Goal: Task Accomplishment & Management: Use online tool/utility

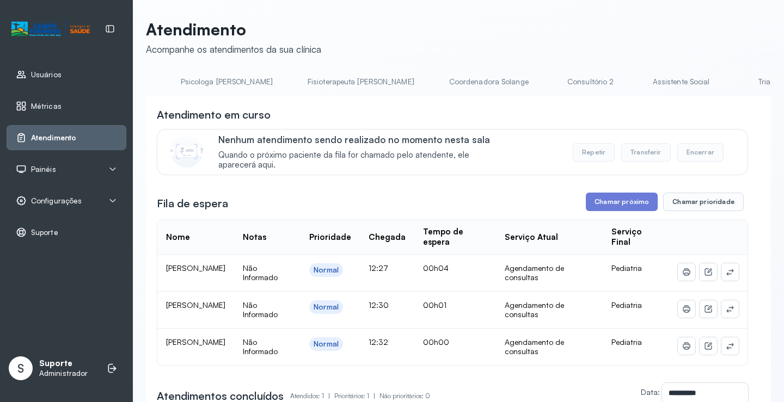
scroll to position [0, 664]
click at [588, 80] on link "Triagem" at bounding box center [626, 82] width 76 height 18
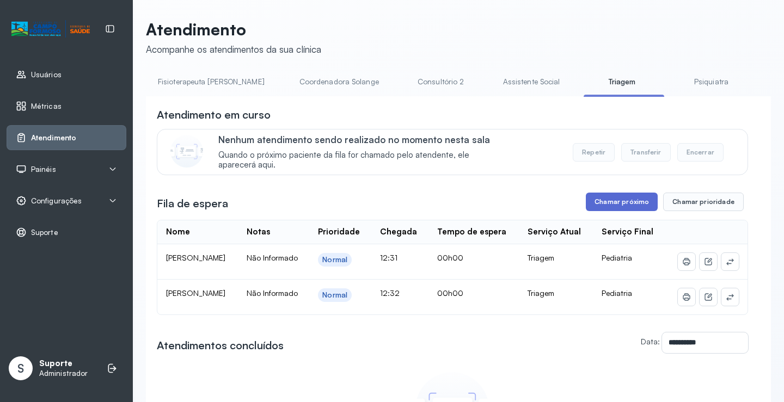
click at [602, 206] on button "Chamar próximo" at bounding box center [622, 202] width 72 height 19
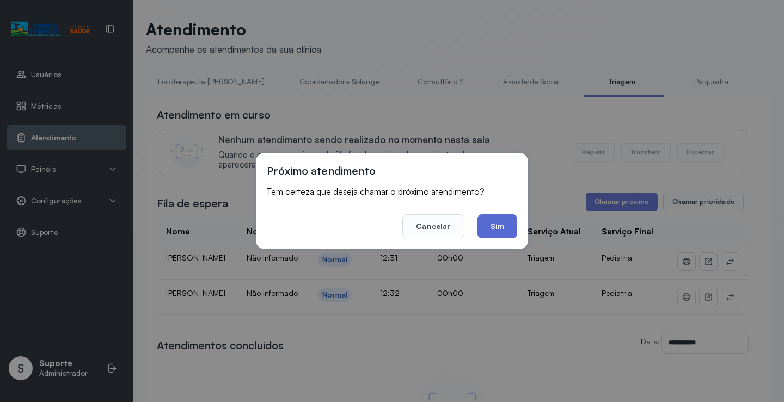
click at [492, 235] on button "Sim" at bounding box center [497, 226] width 40 height 24
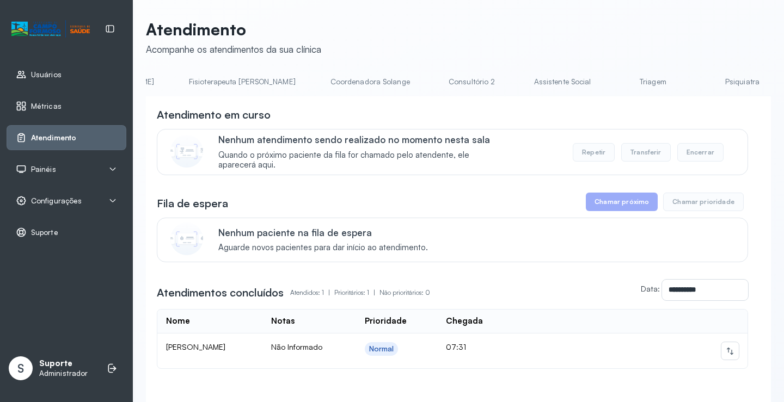
scroll to position [0, 647]
click at [605, 85] on link "Triagem" at bounding box center [643, 82] width 76 height 18
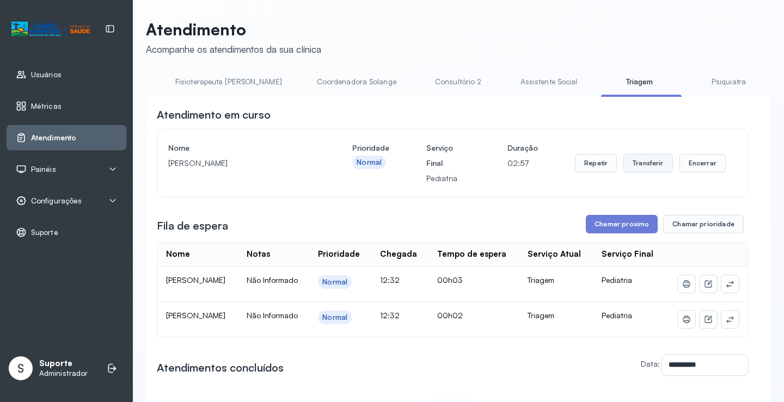
click at [643, 170] on button "Transferir" at bounding box center [648, 163] width 50 height 19
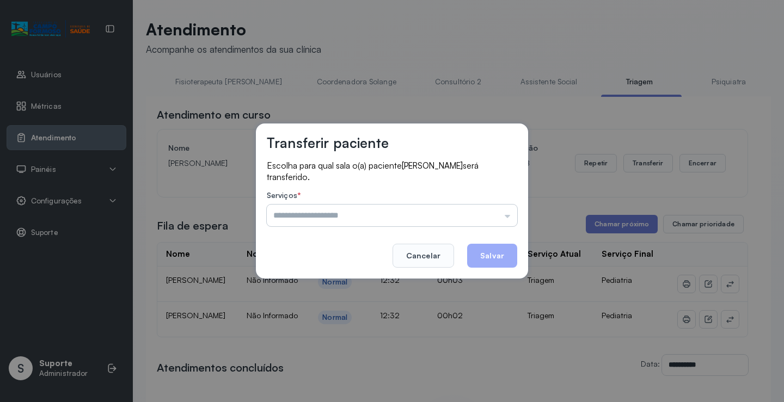
click at [506, 217] on input "text" at bounding box center [392, 216] width 250 height 22
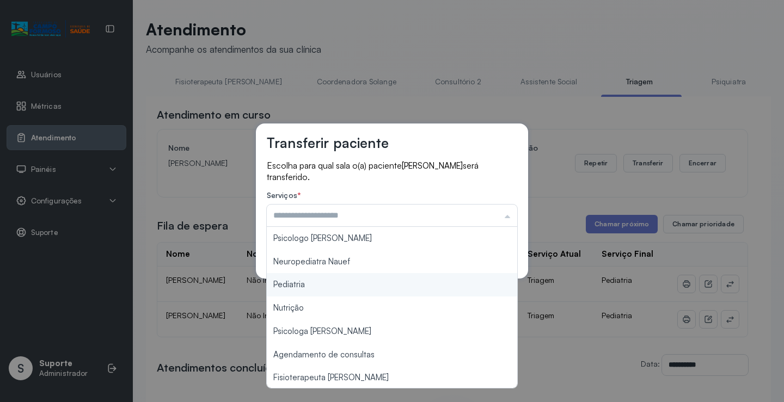
type input "*********"
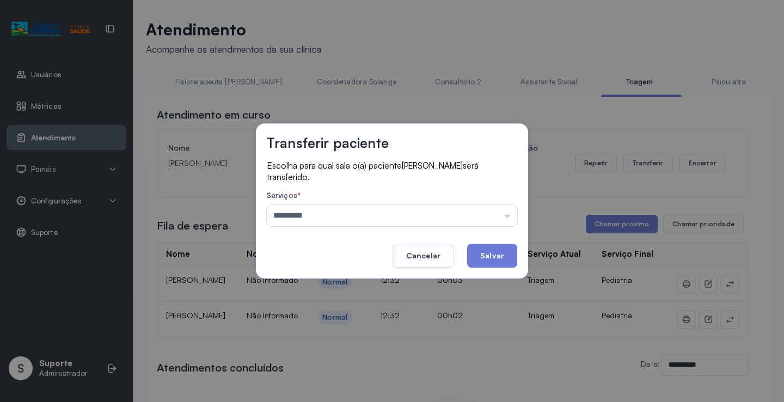
click at [313, 282] on div "Transferir paciente Escolha para qual sala o(a) paciente ANTHONY MANOEL TIMOTEO…" at bounding box center [392, 201] width 784 height 402
click at [507, 256] on button "Salvar" at bounding box center [492, 256] width 50 height 24
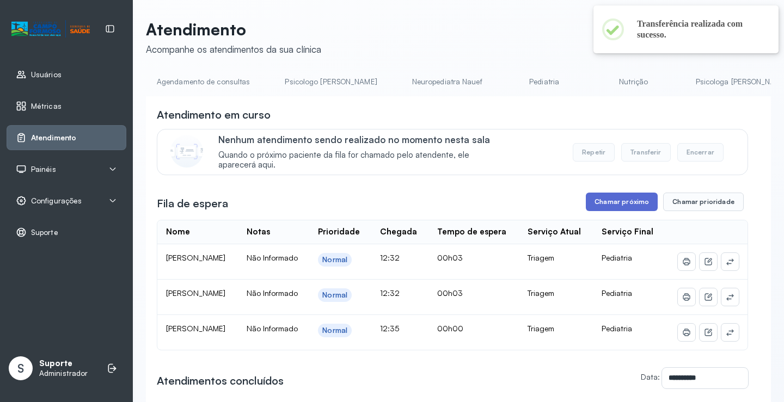
click at [635, 207] on button "Chamar próximo" at bounding box center [622, 202] width 72 height 19
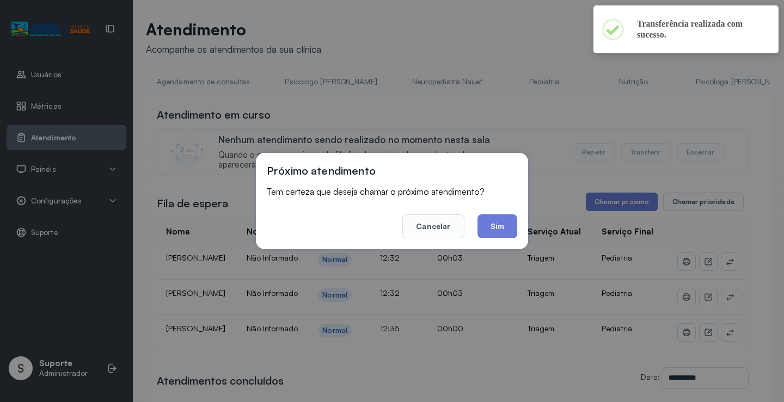
click at [500, 228] on button "Sim" at bounding box center [497, 226] width 40 height 24
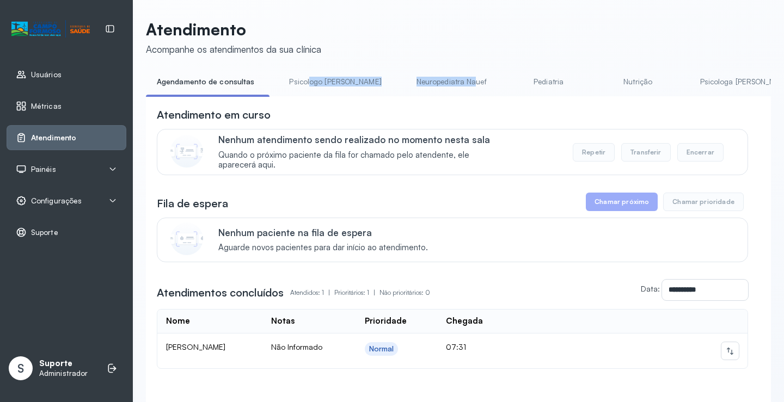
drag, startPoint x: 305, startPoint y: 96, endPoint x: 386, endPoint y: 95, distance: 81.6
click at [405, 90] on ul "Agendamento de consultas Psicologo Pedro Neuropediatra Nauef Pediatria Nutrição…" at bounding box center [458, 85] width 625 height 24
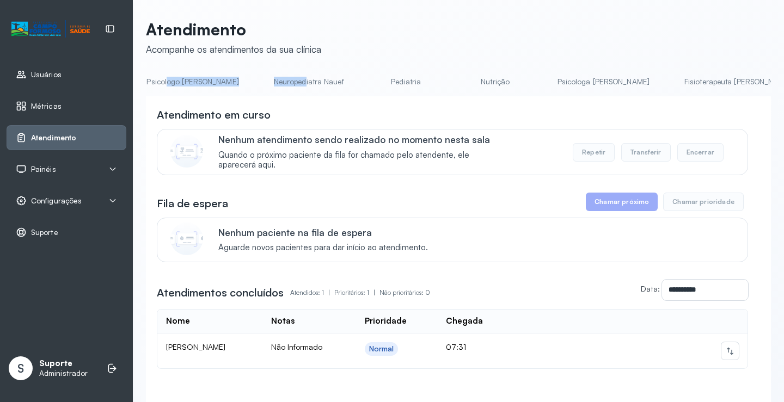
scroll to position [0, 866]
click at [386, 81] on link "Triagem" at bounding box center [424, 82] width 76 height 18
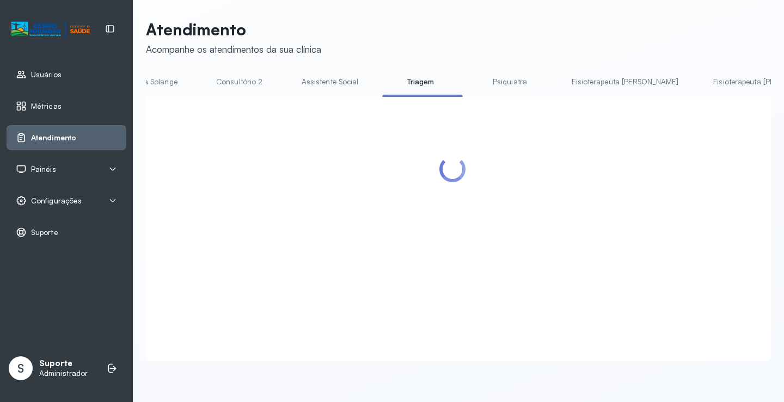
scroll to position [0, 863]
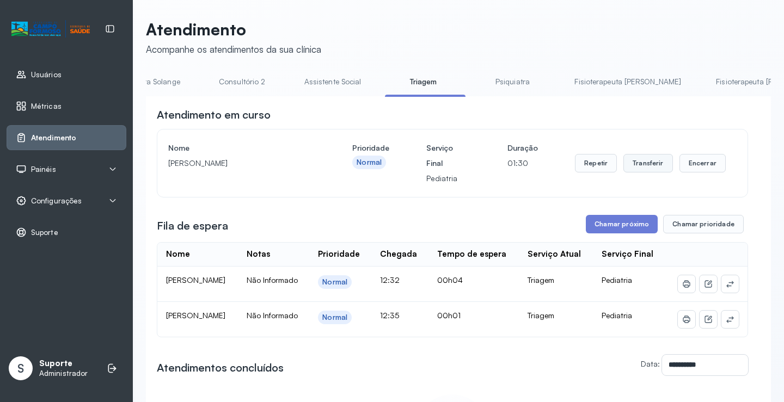
click at [636, 164] on button "Transferir" at bounding box center [648, 163] width 50 height 19
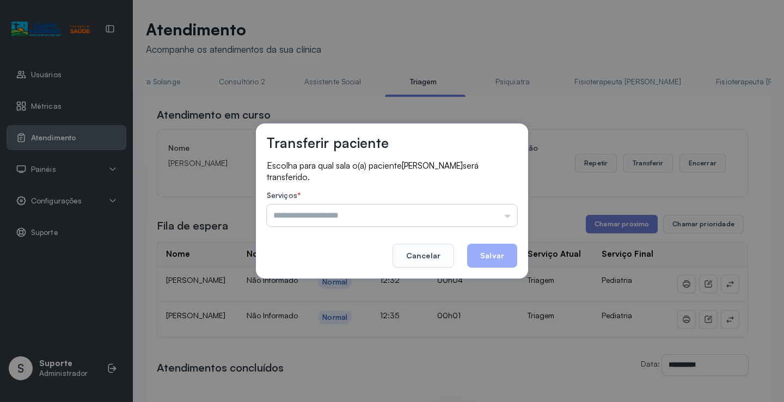
click at [508, 219] on input "text" at bounding box center [392, 216] width 250 height 22
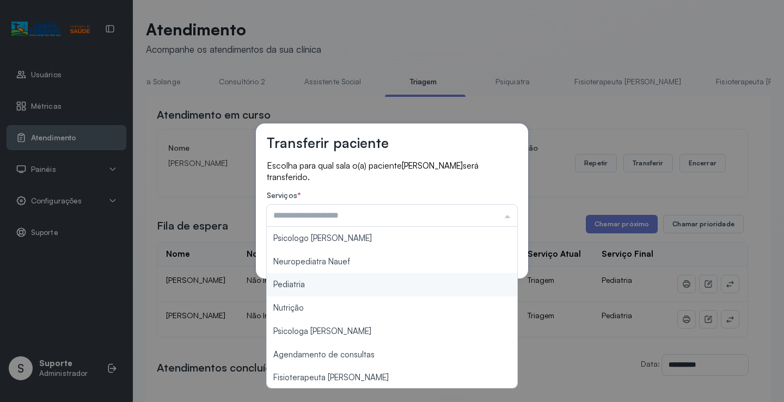
type input "*********"
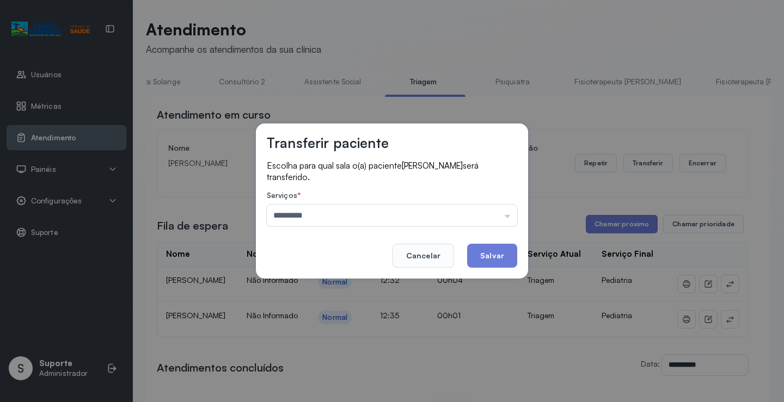
drag, startPoint x: 304, startPoint y: 284, endPoint x: 384, endPoint y: 268, distance: 81.1
click at [311, 282] on div "Transferir paciente Escolha para qual sala o(a) paciente MARIA ELOISA BATISTA D…" at bounding box center [392, 201] width 784 height 402
click at [494, 260] on button "Salvar" at bounding box center [492, 256] width 50 height 24
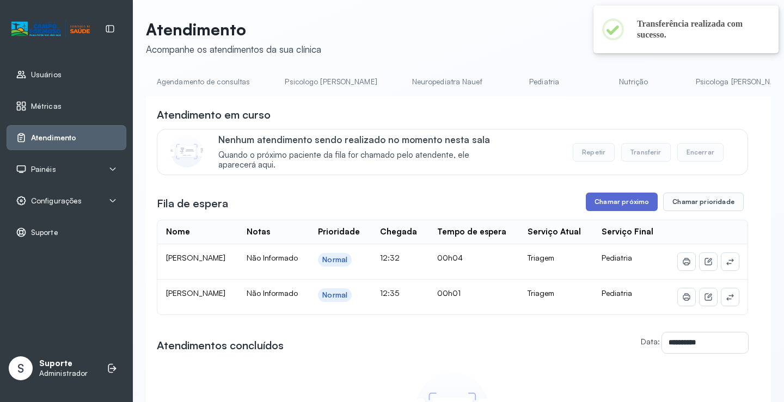
click at [622, 205] on button "Chamar próximo" at bounding box center [622, 202] width 72 height 19
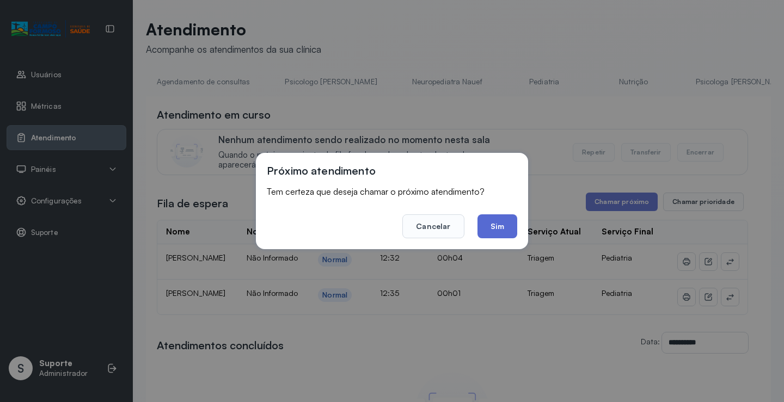
click at [503, 227] on button "Sim" at bounding box center [497, 226] width 40 height 24
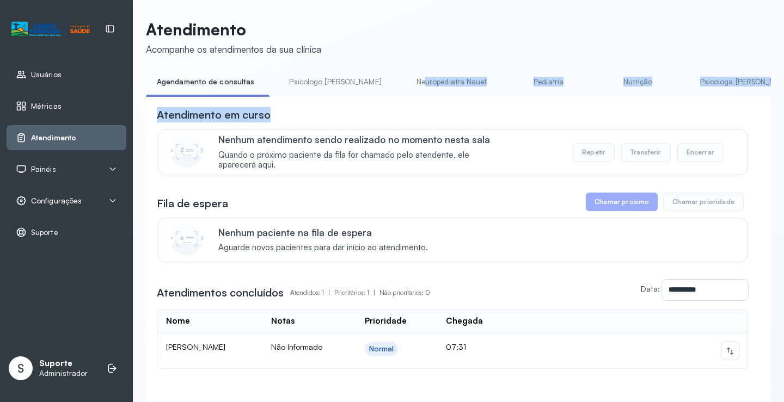
drag, startPoint x: 309, startPoint y: 100, endPoint x: 359, endPoint y: 104, distance: 50.3
click at [384, 96] on div "**********" at bounding box center [458, 256] width 625 height 366
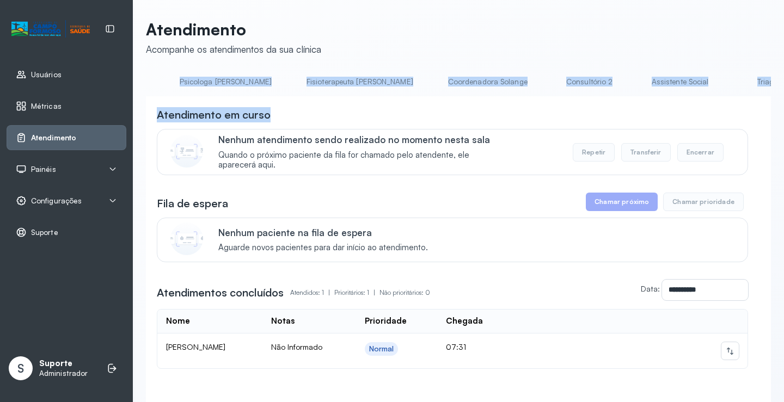
scroll to position [0, 562]
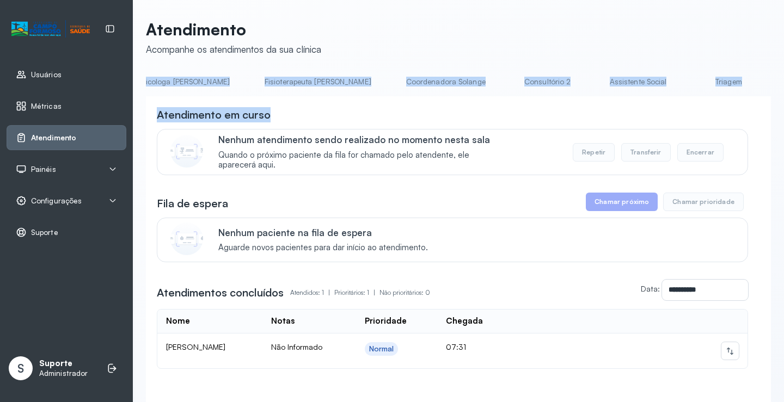
click at [690, 87] on link "Triagem" at bounding box center [728, 82] width 76 height 18
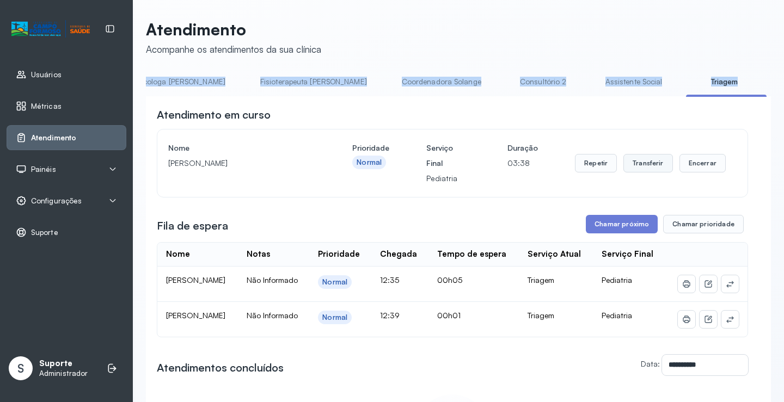
click at [635, 168] on button "Transferir" at bounding box center [648, 163] width 50 height 19
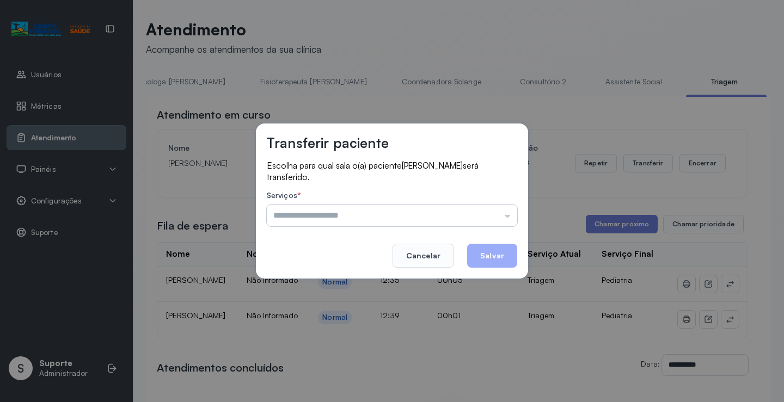
click at [506, 218] on input "text" at bounding box center [392, 216] width 250 height 22
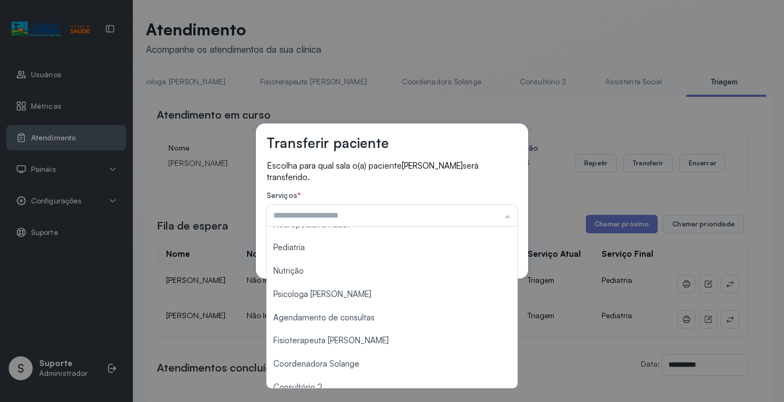
scroll to position [164, 0]
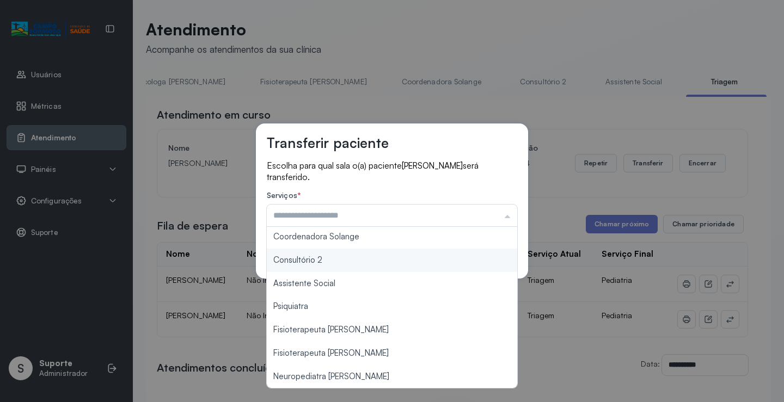
type input "**********"
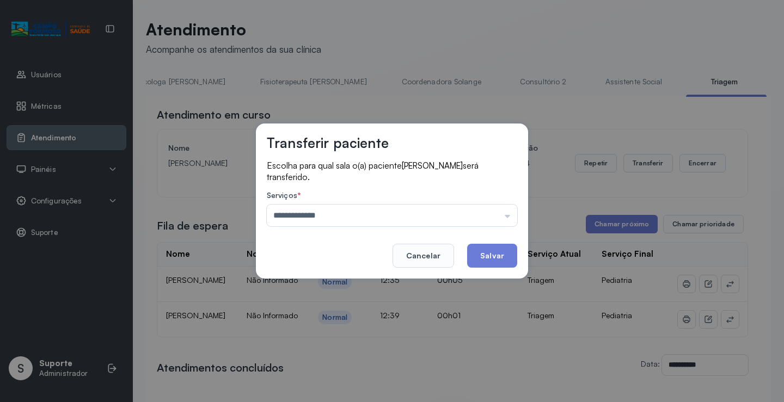
click at [316, 262] on div "**********" at bounding box center [392, 201] width 272 height 155
click at [501, 262] on button "Salvar" at bounding box center [492, 256] width 50 height 24
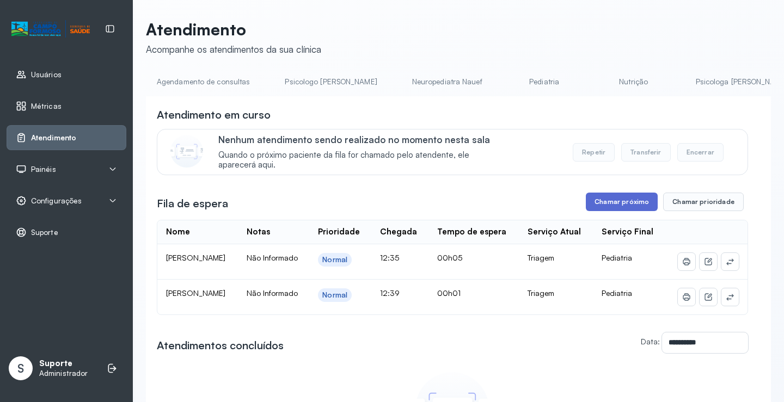
click at [614, 204] on button "Chamar próximo" at bounding box center [622, 202] width 72 height 19
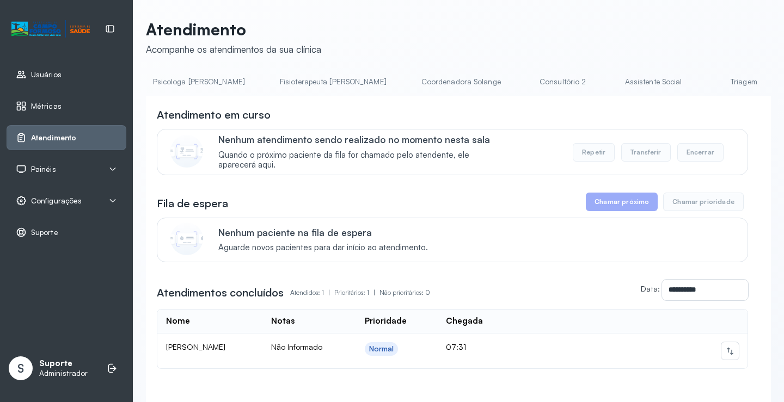
scroll to position [0, 668]
click at [584, 82] on link "Triagem" at bounding box center [622, 82] width 76 height 18
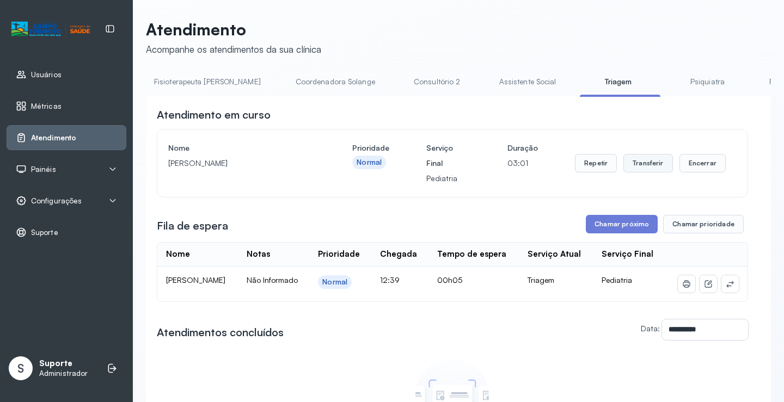
click at [643, 169] on button "Transferir" at bounding box center [648, 163] width 50 height 19
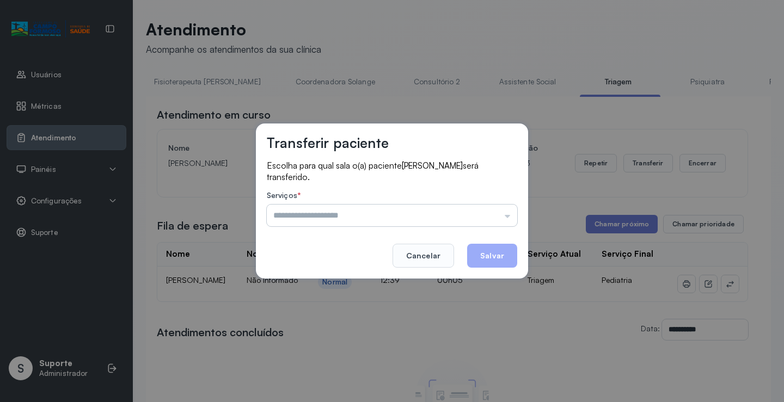
click at [507, 217] on input "text" at bounding box center [392, 216] width 250 height 22
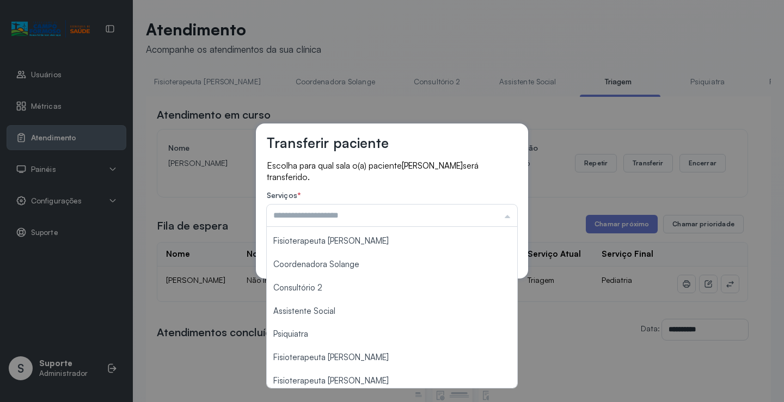
scroll to position [164, 0]
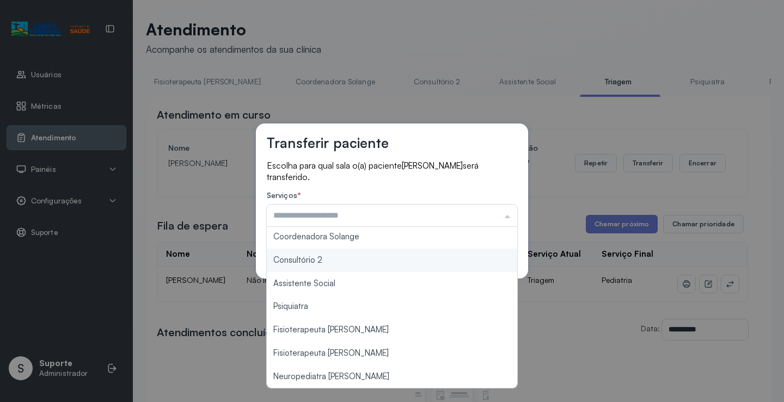
type input "**********"
drag, startPoint x: 333, startPoint y: 258, endPoint x: 389, endPoint y: 262, distance: 56.2
click at [349, 260] on div "**********" at bounding box center [392, 201] width 272 height 155
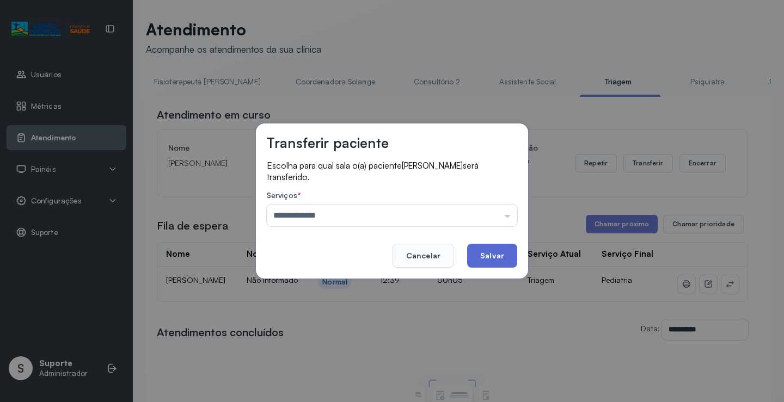
click at [487, 256] on button "Salvar" at bounding box center [492, 256] width 50 height 24
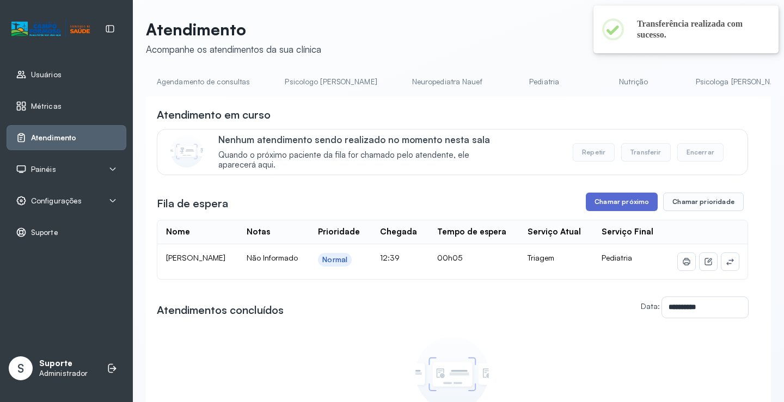
click at [605, 206] on button "Chamar próximo" at bounding box center [622, 202] width 72 height 19
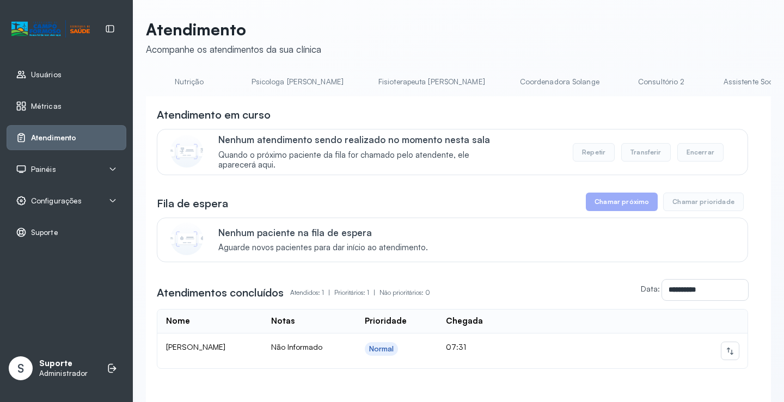
scroll to position [0, 472]
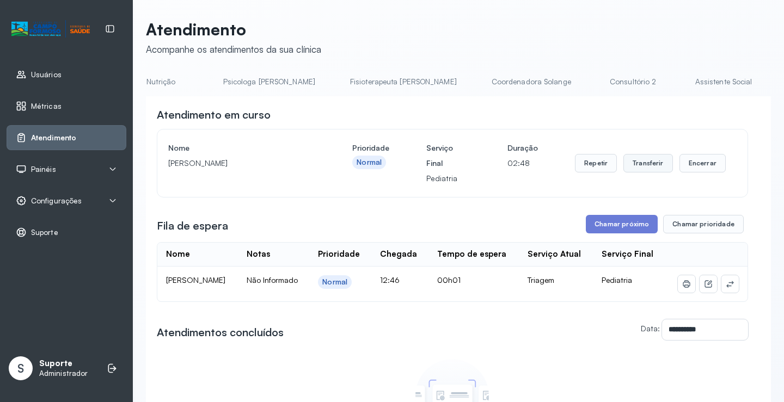
click at [641, 167] on button "Transferir" at bounding box center [648, 163] width 50 height 19
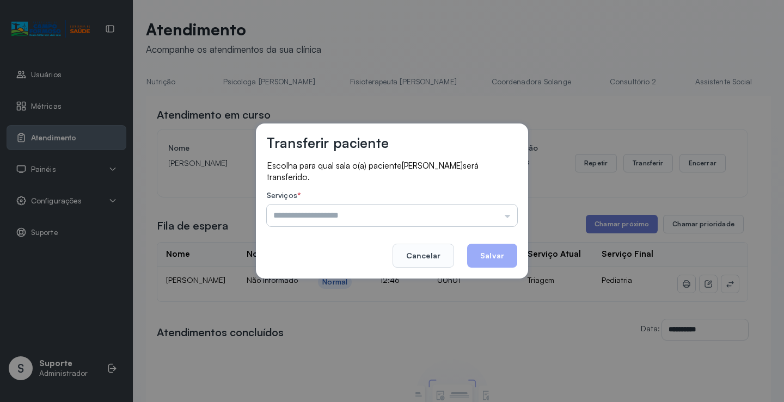
click at [506, 219] on input "text" at bounding box center [392, 216] width 250 height 22
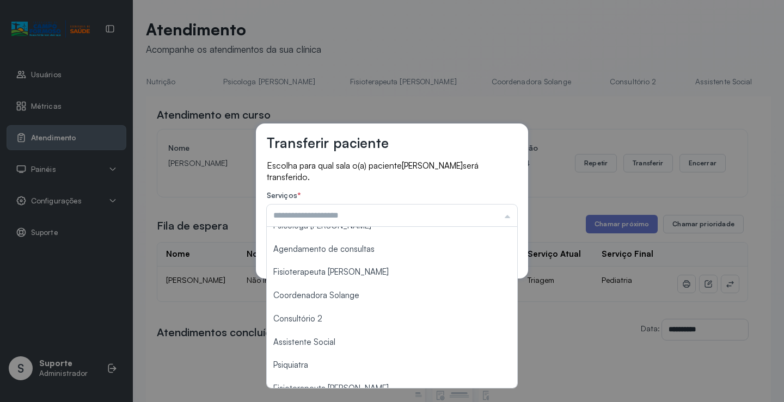
scroll to position [119, 0]
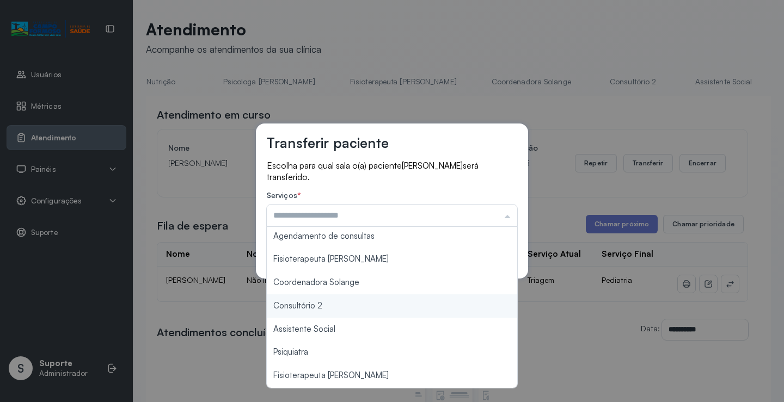
type input "**********"
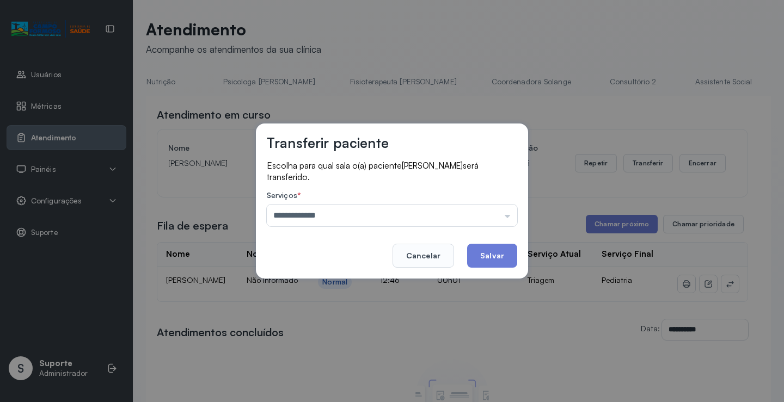
click at [317, 307] on div "**********" at bounding box center [392, 201] width 784 height 402
click at [510, 257] on button "Salvar" at bounding box center [492, 256] width 50 height 24
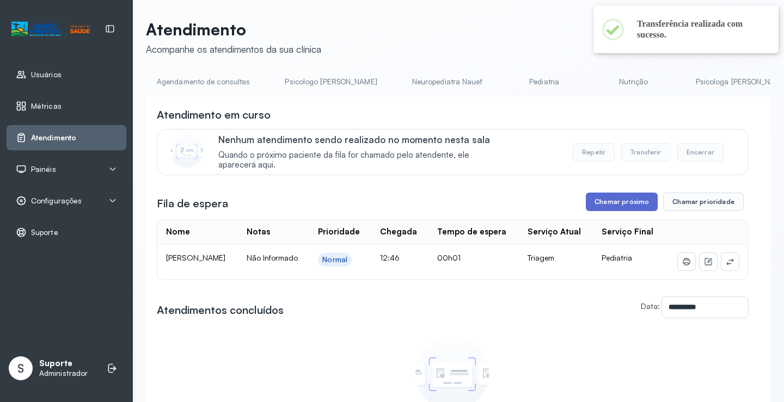
click at [614, 203] on button "Chamar próximo" at bounding box center [622, 202] width 72 height 19
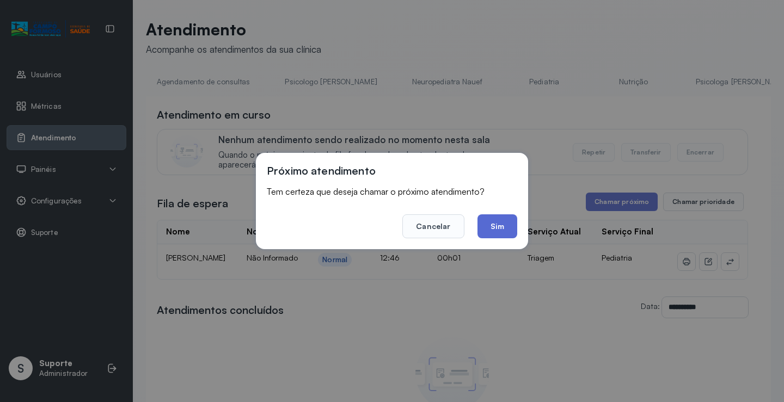
click at [501, 223] on button "Sim" at bounding box center [497, 226] width 40 height 24
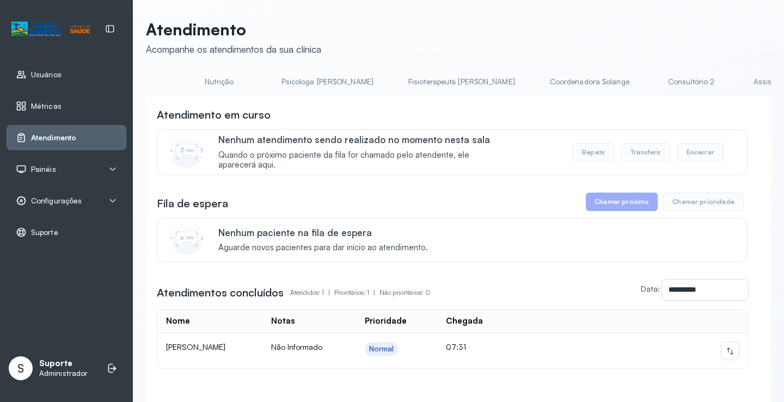
scroll to position [0, 444]
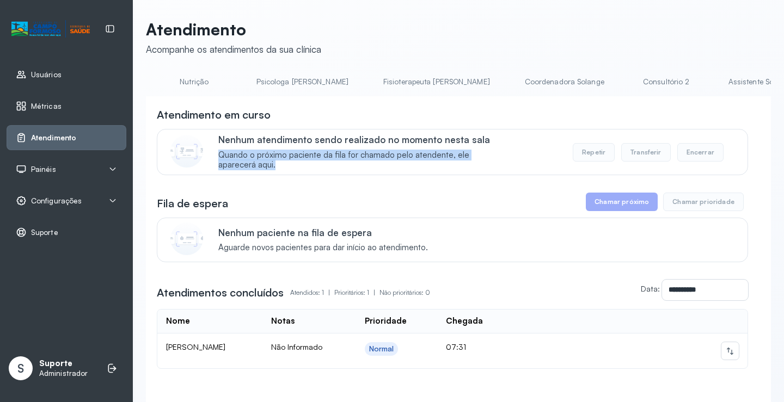
drag, startPoint x: 550, startPoint y: 153, endPoint x: 555, endPoint y: 154, distance: 5.5
click at [555, 154] on div "Nenhum atendimento sendo realizado no momento nesta sala Quando o próximo pacie…" at bounding box center [476, 152] width 516 height 36
click at [610, 79] on link "Triagem" at bounding box center [648, 82] width 76 height 18
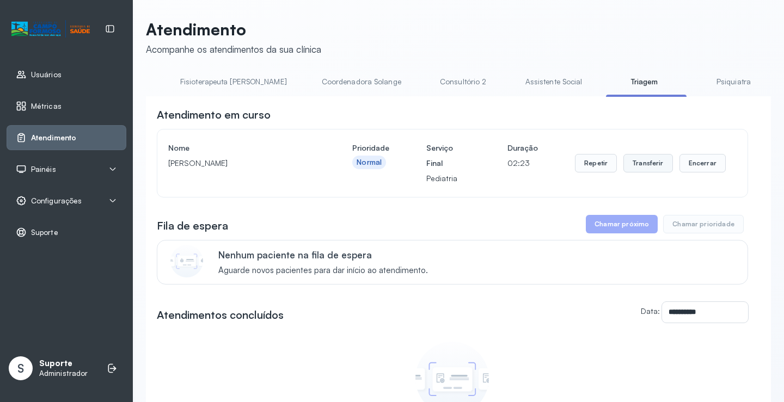
click at [642, 166] on button "Transferir" at bounding box center [648, 163] width 50 height 19
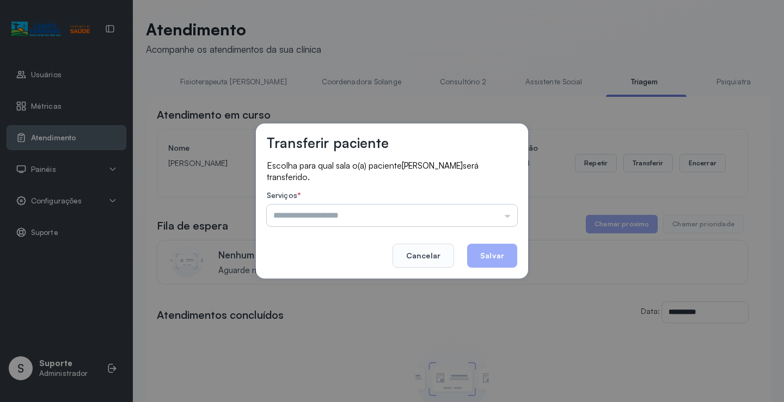
click at [508, 213] on input "text" at bounding box center [392, 216] width 250 height 22
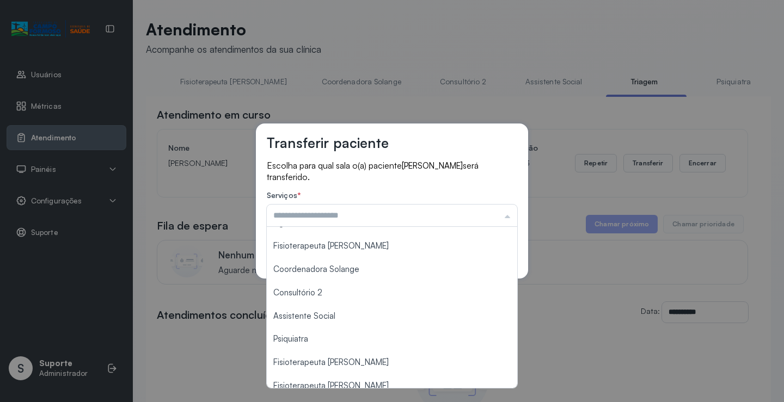
scroll to position [164, 0]
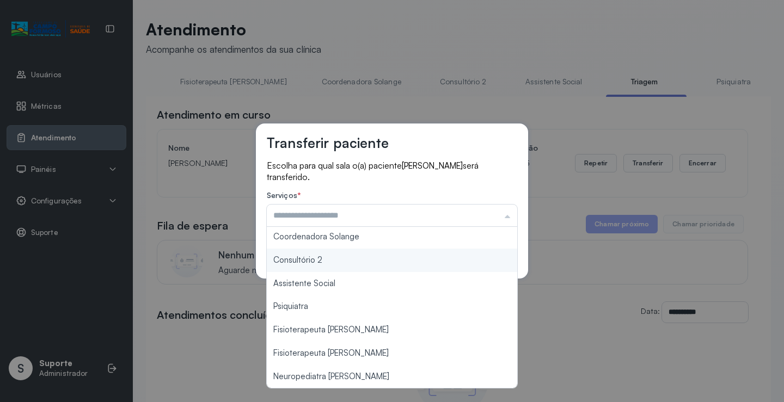
type input "**********"
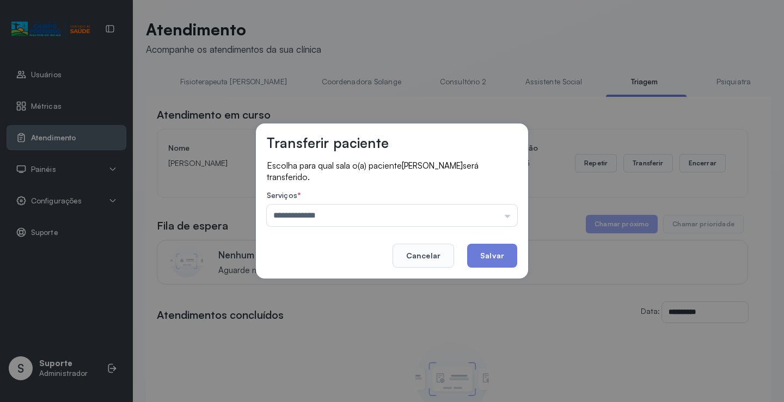
click at [341, 260] on div "**********" at bounding box center [392, 201] width 272 height 155
click at [491, 259] on button "Salvar" at bounding box center [492, 256] width 50 height 24
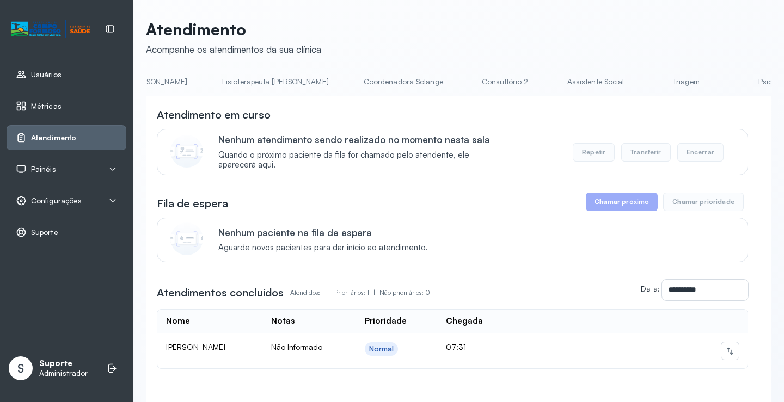
scroll to position [0, 623]
click at [630, 81] on link "Triagem" at bounding box center [668, 82] width 76 height 18
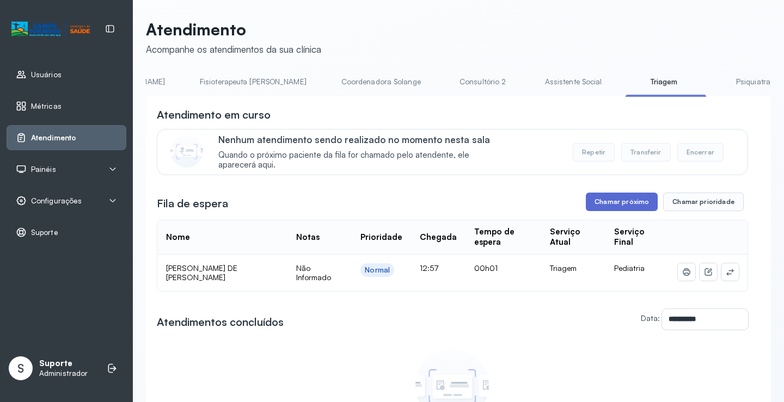
click at [612, 202] on button "Chamar próximo" at bounding box center [622, 202] width 72 height 19
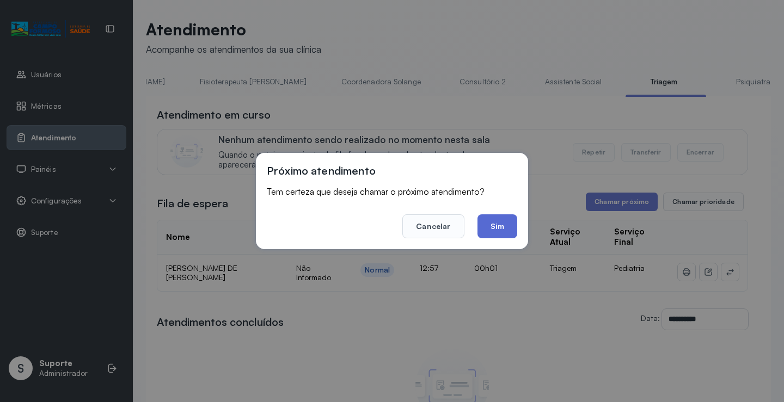
click at [485, 231] on button "Sim" at bounding box center [497, 226] width 40 height 24
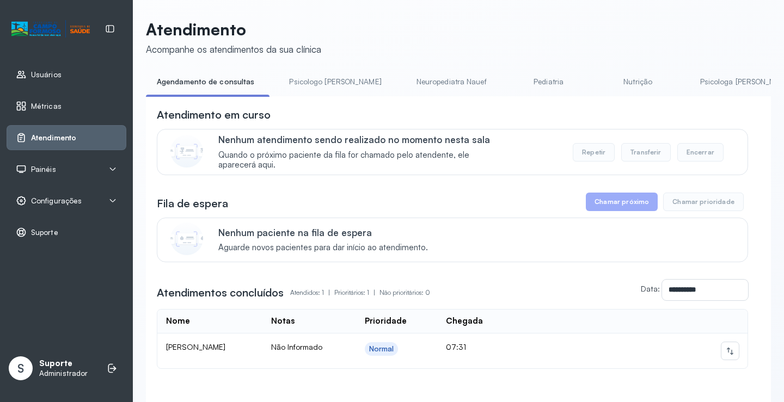
drag, startPoint x: 314, startPoint y: 100, endPoint x: 351, endPoint y: 104, distance: 37.3
click at [351, 104] on div "**********" at bounding box center [458, 267] width 625 height 342
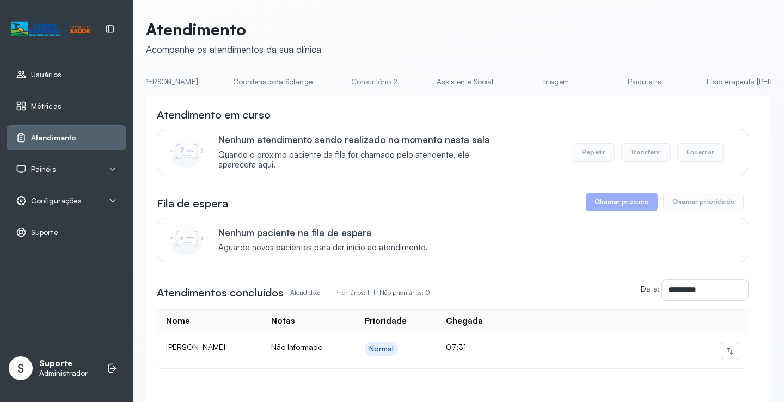
scroll to position [0, 774]
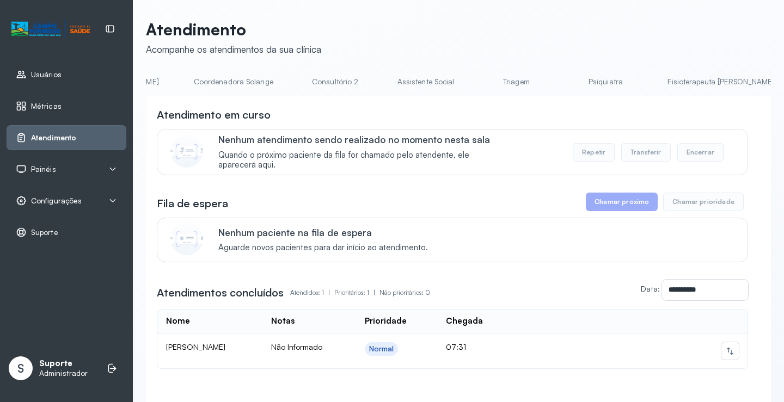
click at [478, 85] on link "Triagem" at bounding box center [516, 82] width 76 height 18
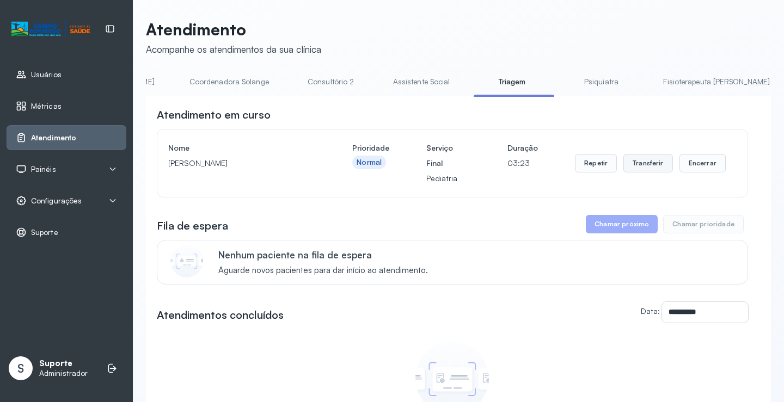
click at [651, 163] on button "Transferir" at bounding box center [648, 163] width 50 height 19
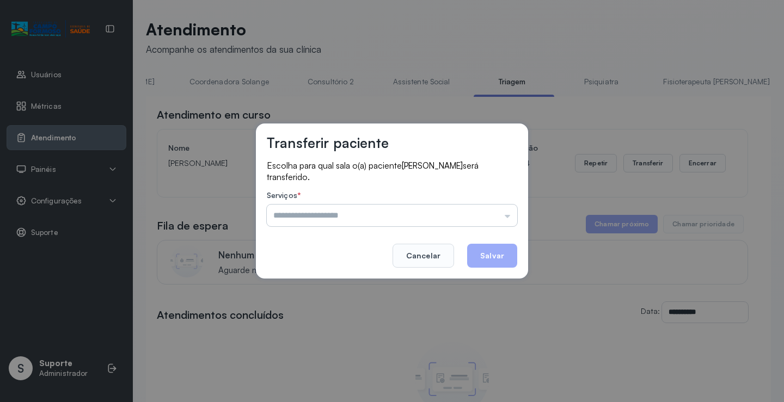
click at [508, 218] on input "text" at bounding box center [392, 216] width 250 height 22
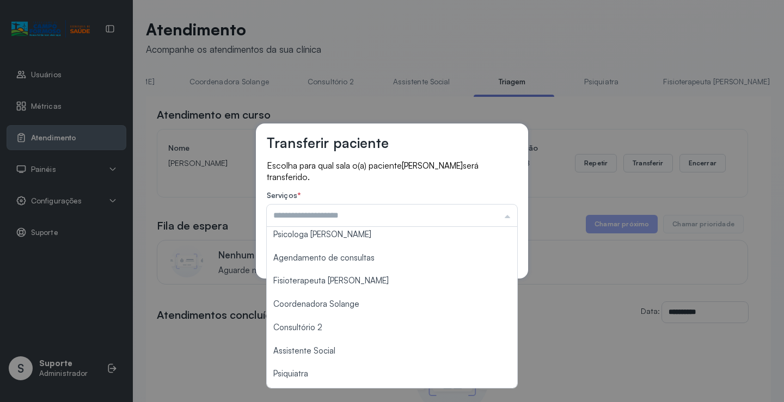
scroll to position [164, 0]
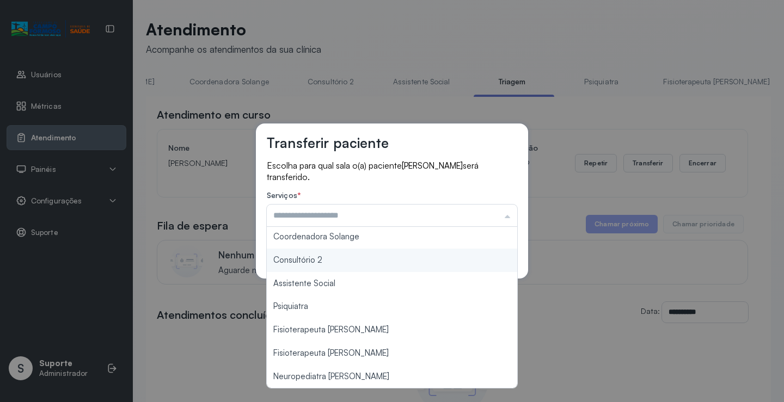
type input "**********"
click at [332, 261] on div "**********" at bounding box center [392, 201] width 272 height 155
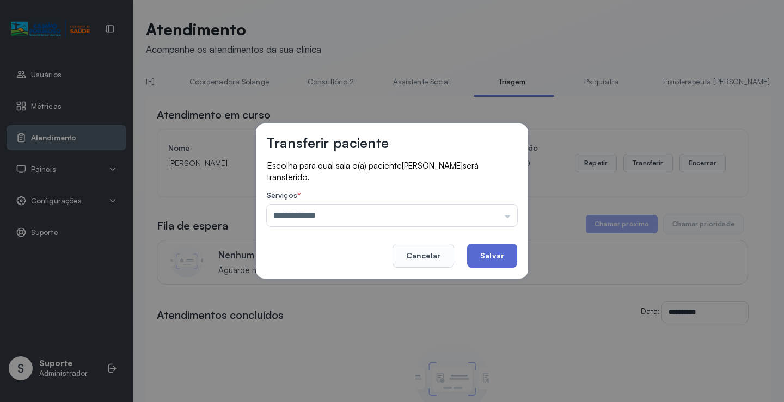
click at [500, 255] on button "Salvar" at bounding box center [492, 256] width 50 height 24
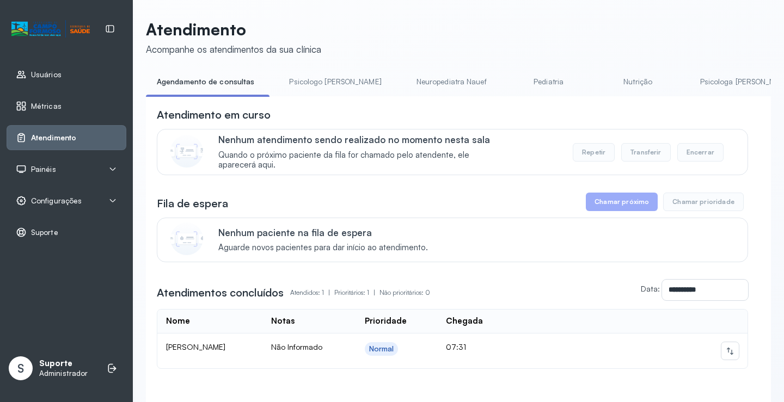
click at [296, 95] on li "Psicologo [PERSON_NAME]" at bounding box center [337, 85] width 118 height 24
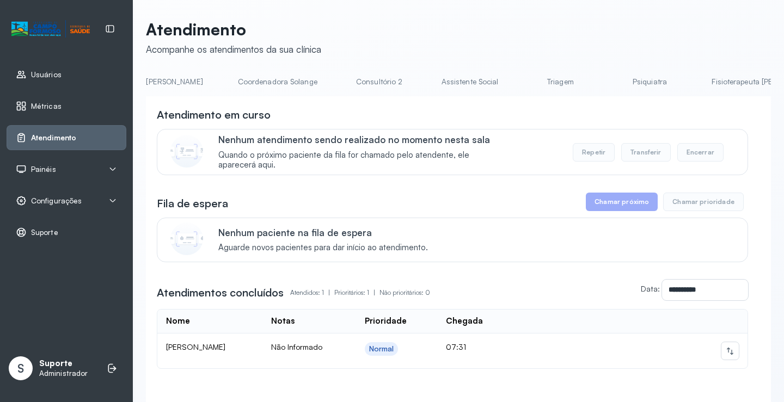
click at [522, 87] on link "Triagem" at bounding box center [560, 82] width 76 height 18
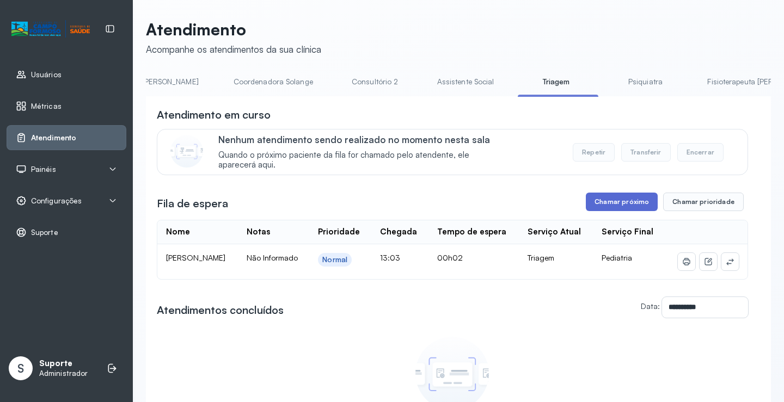
click at [620, 205] on button "Chamar próximo" at bounding box center [622, 202] width 72 height 19
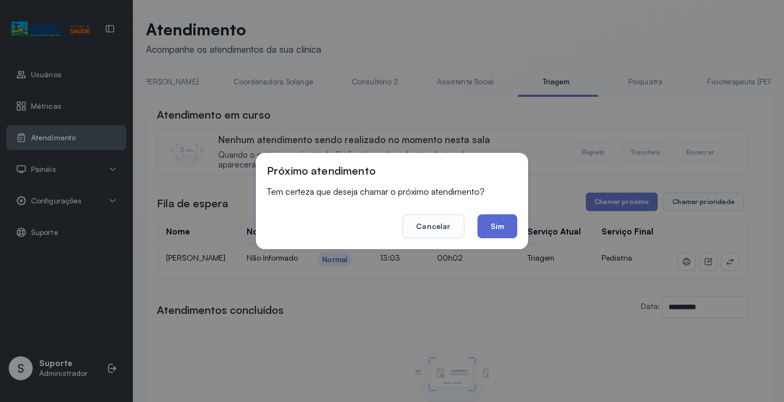
click at [503, 226] on button "Sim" at bounding box center [497, 226] width 40 height 24
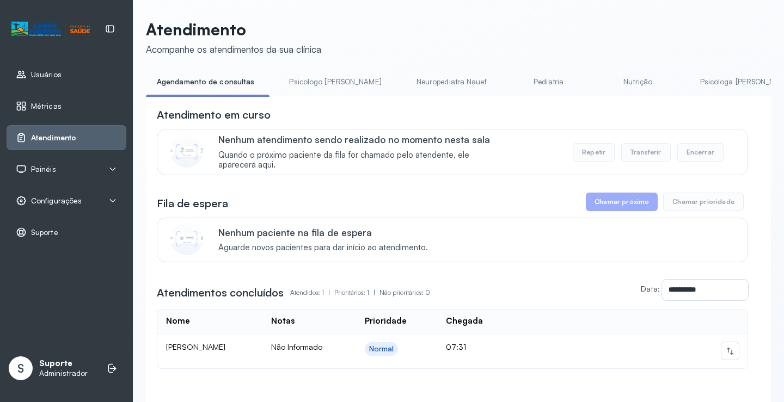
drag, startPoint x: 313, startPoint y: 100, endPoint x: 368, endPoint y: 106, distance: 55.4
click at [368, 106] on div "**********" at bounding box center [458, 267] width 625 height 342
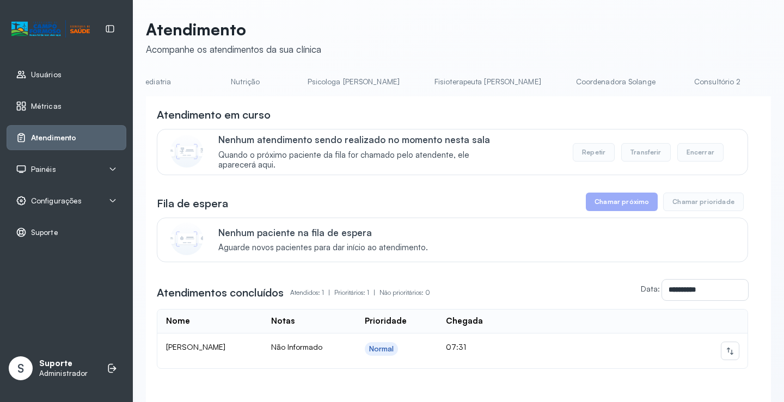
scroll to position [0, 682]
click at [570, 86] on link "Triagem" at bounding box center [608, 82] width 76 height 18
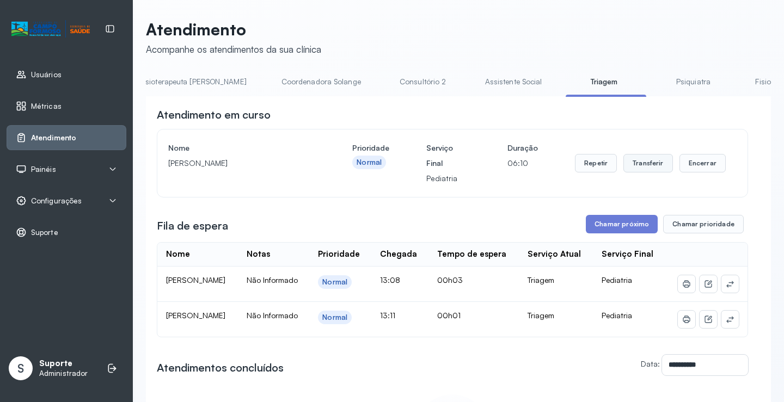
click at [652, 170] on button "Transferir" at bounding box center [648, 163] width 50 height 19
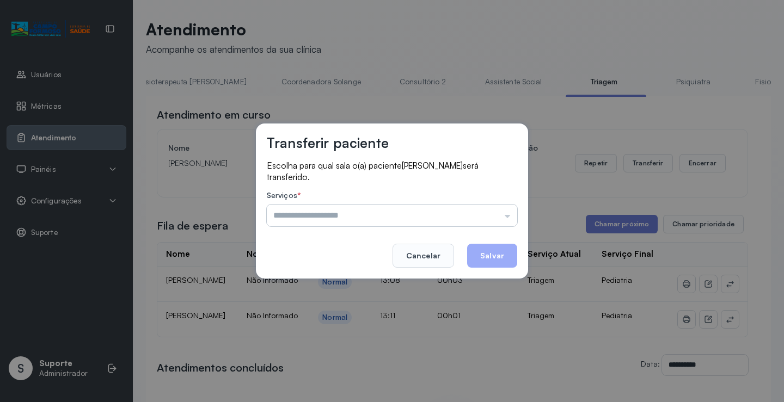
click at [508, 217] on input "text" at bounding box center [392, 216] width 250 height 22
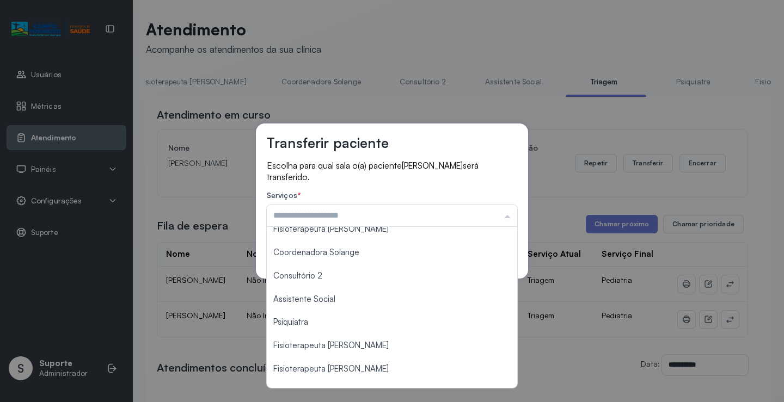
scroll to position [164, 0]
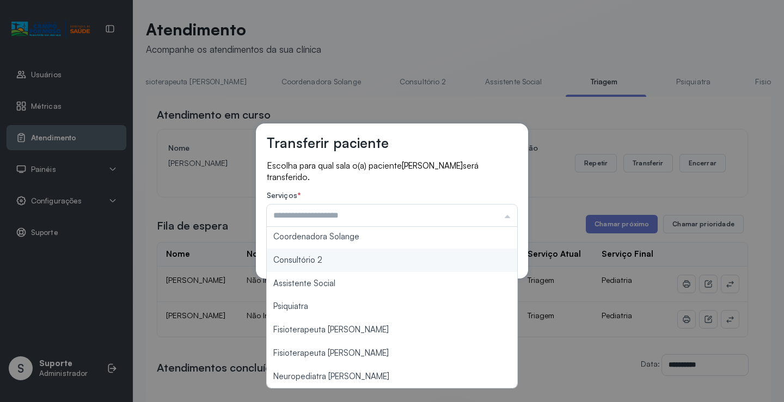
type input "**********"
click at [342, 257] on div "**********" at bounding box center [392, 201] width 272 height 155
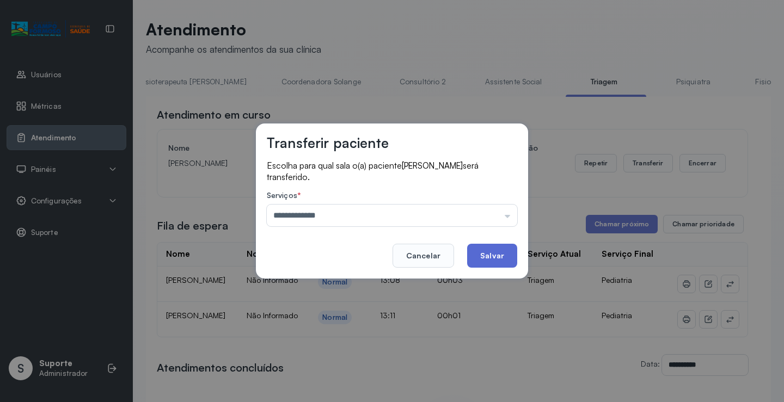
click at [490, 256] on button "Salvar" at bounding box center [492, 256] width 50 height 24
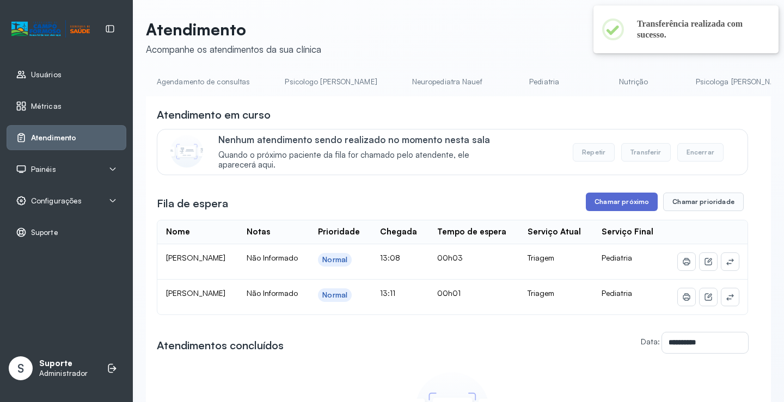
click at [620, 205] on button "Chamar próximo" at bounding box center [622, 202] width 72 height 19
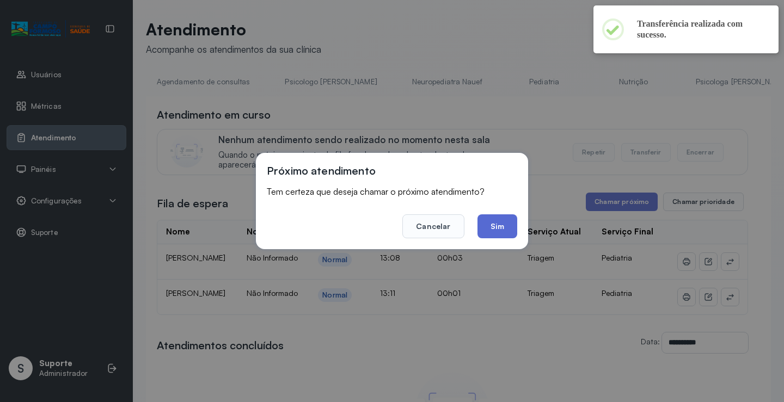
click at [500, 229] on button "Sim" at bounding box center [497, 226] width 40 height 24
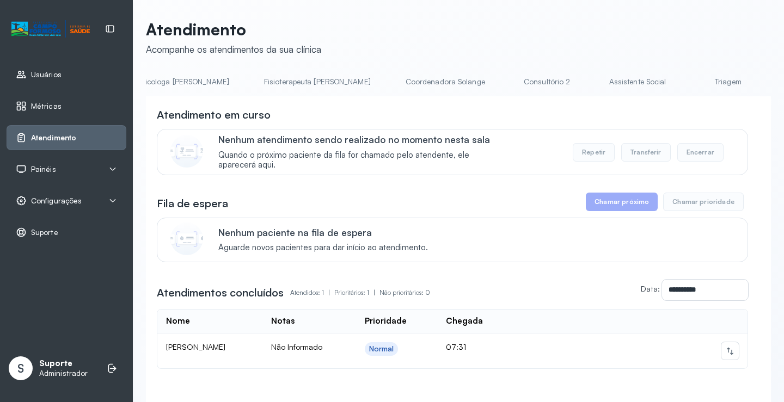
scroll to position [0, 598]
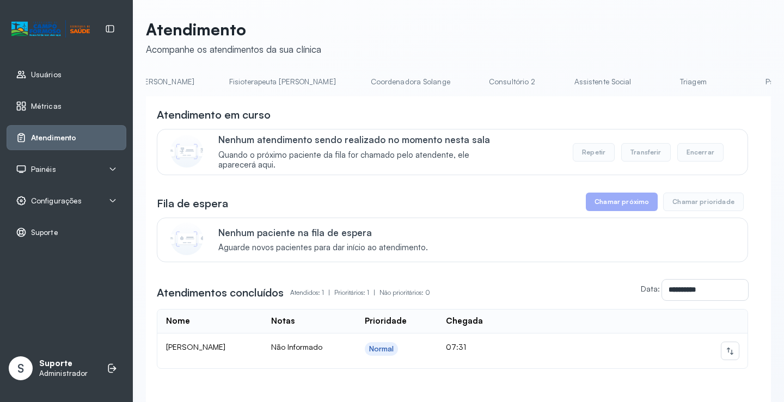
click at [655, 89] on link "Triagem" at bounding box center [693, 82] width 76 height 18
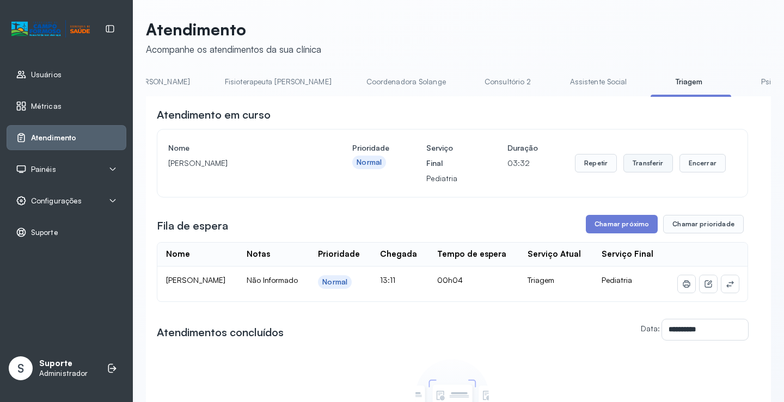
click at [656, 169] on button "Transferir" at bounding box center [648, 163] width 50 height 19
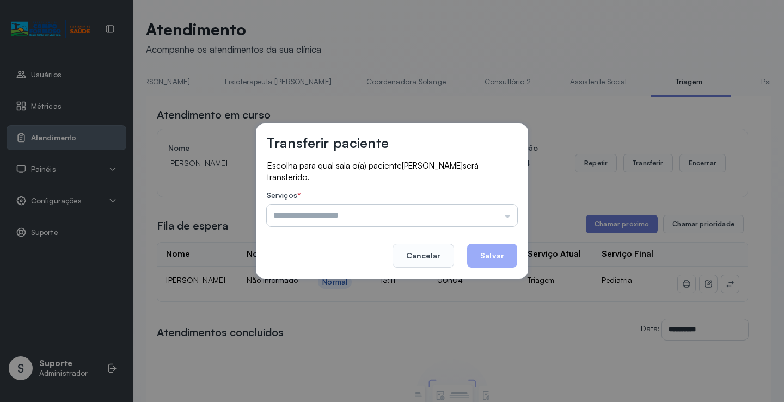
click at [507, 217] on input "text" at bounding box center [392, 216] width 250 height 22
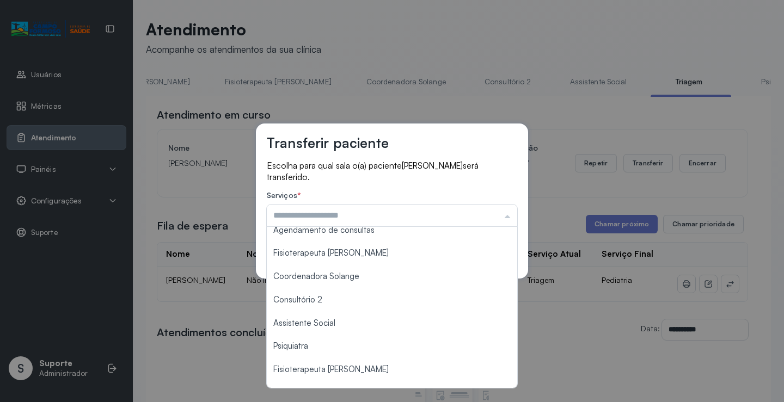
scroll to position [164, 0]
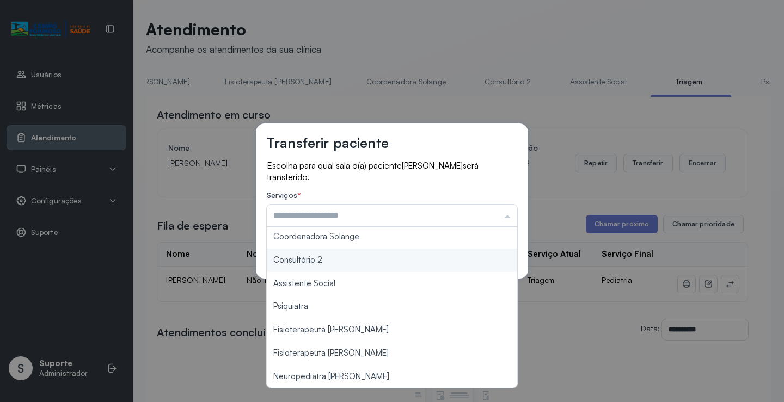
type input "**********"
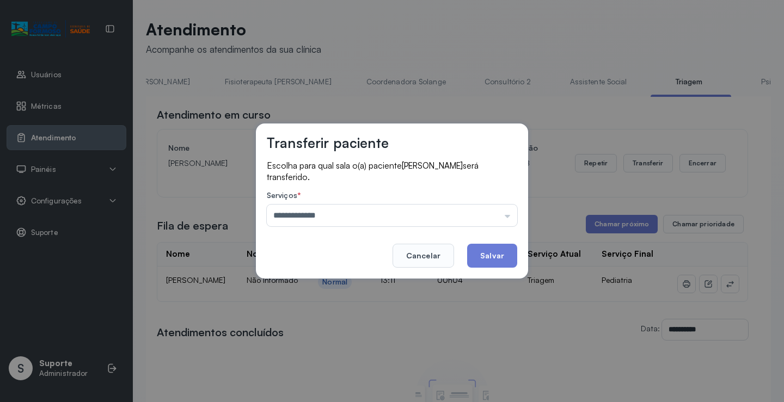
drag, startPoint x: 308, startPoint y: 259, endPoint x: 366, endPoint y: 269, distance: 58.6
click at [309, 259] on div "**********" at bounding box center [392, 201] width 272 height 155
drag, startPoint x: 496, startPoint y: 253, endPoint x: 577, endPoint y: 276, distance: 84.8
click at [532, 271] on div "**********" at bounding box center [392, 201] width 784 height 402
click at [492, 257] on button "Salvar" at bounding box center [492, 256] width 50 height 24
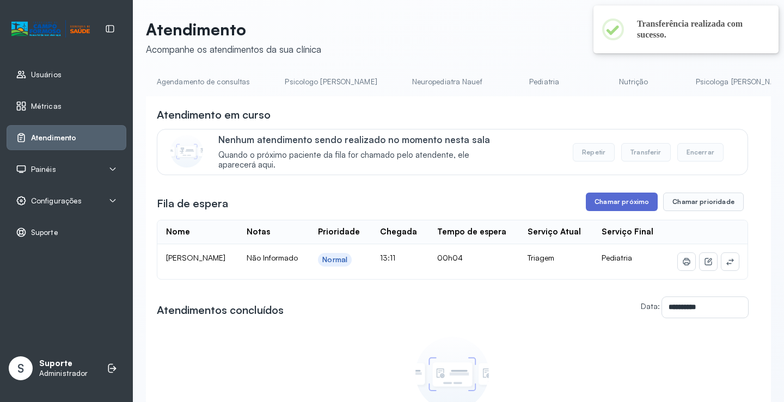
click at [626, 204] on button "Chamar próximo" at bounding box center [622, 202] width 72 height 19
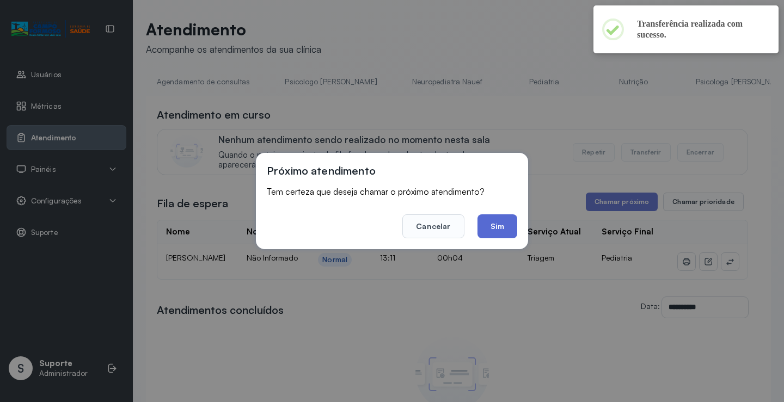
click at [503, 229] on button "Sim" at bounding box center [497, 226] width 40 height 24
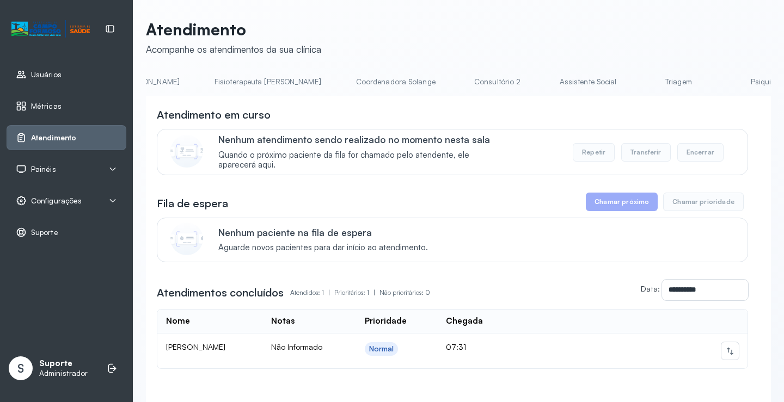
scroll to position [0, 643]
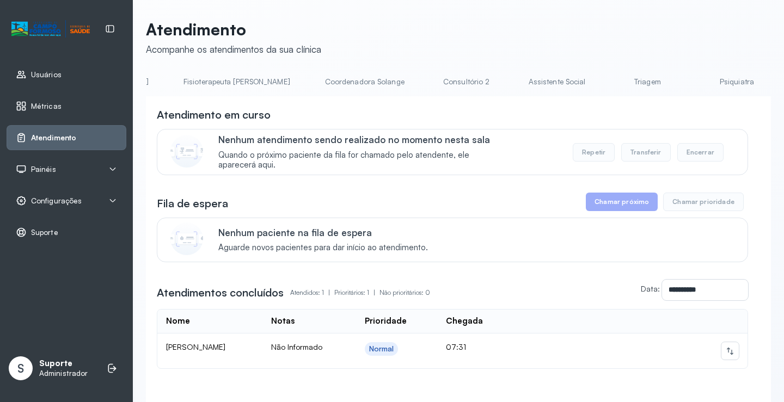
click at [609, 82] on link "Triagem" at bounding box center [647, 82] width 76 height 18
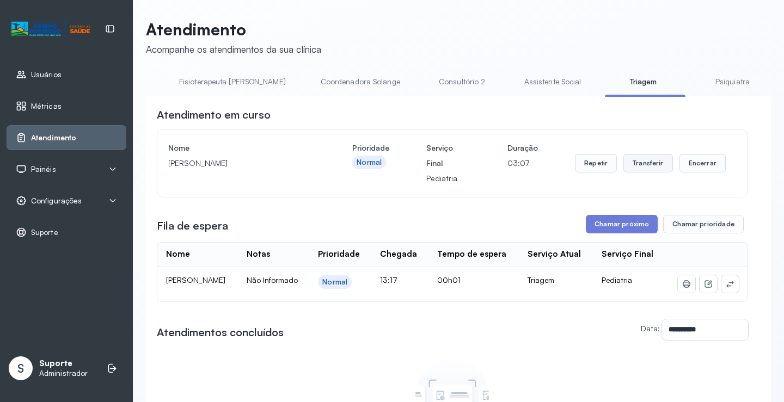
click at [645, 170] on button "Transferir" at bounding box center [648, 163] width 50 height 19
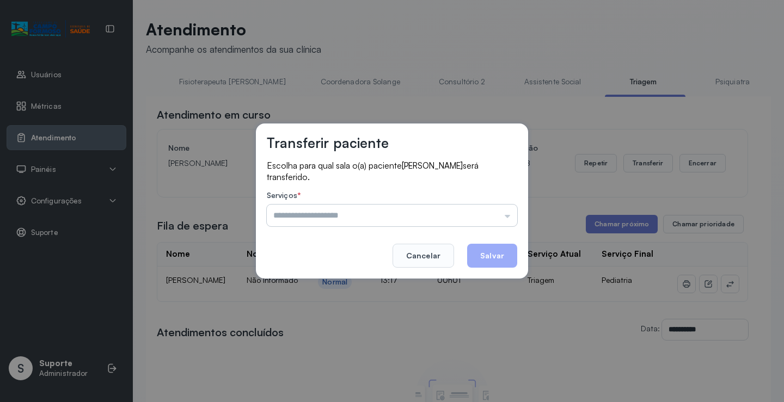
click at [508, 219] on input "text" at bounding box center [392, 216] width 250 height 22
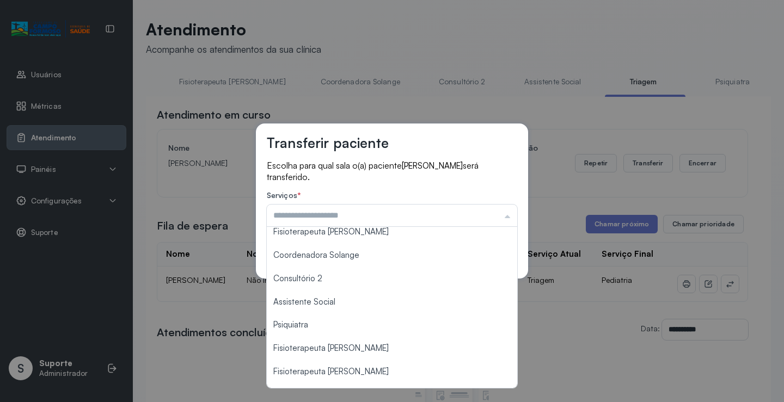
scroll to position [165, 0]
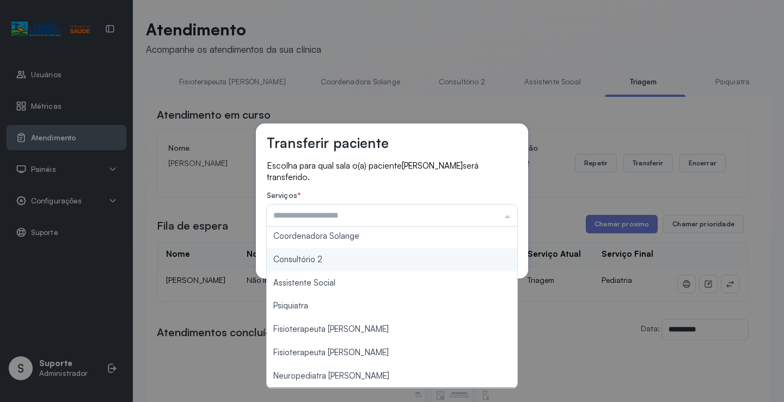
type input "**********"
click at [333, 259] on div "**********" at bounding box center [392, 201] width 272 height 155
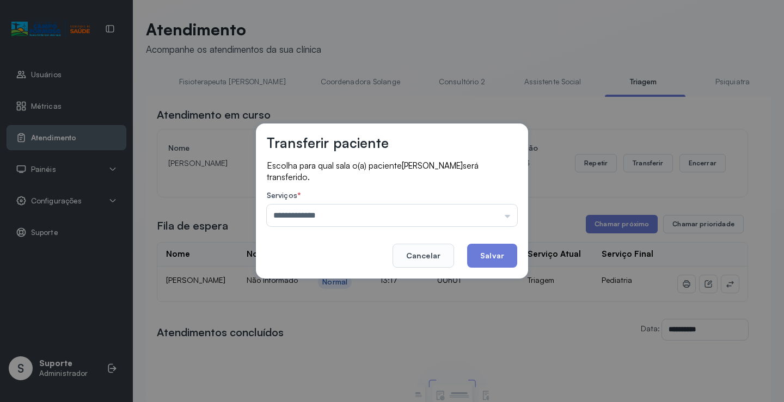
click at [497, 255] on button "Salvar" at bounding box center [492, 256] width 50 height 24
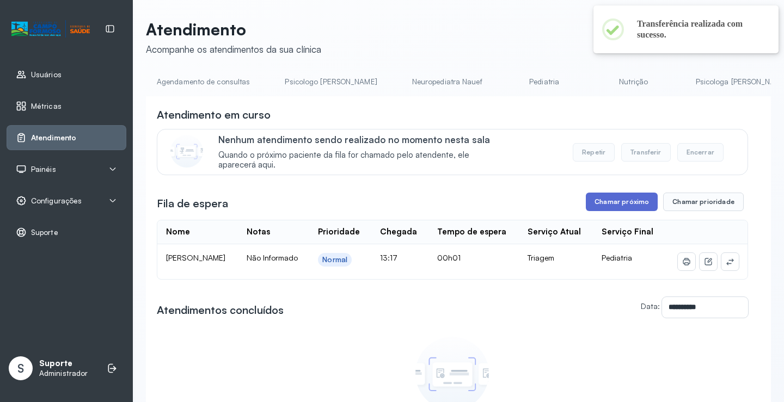
click at [632, 208] on button "Chamar próximo" at bounding box center [622, 202] width 72 height 19
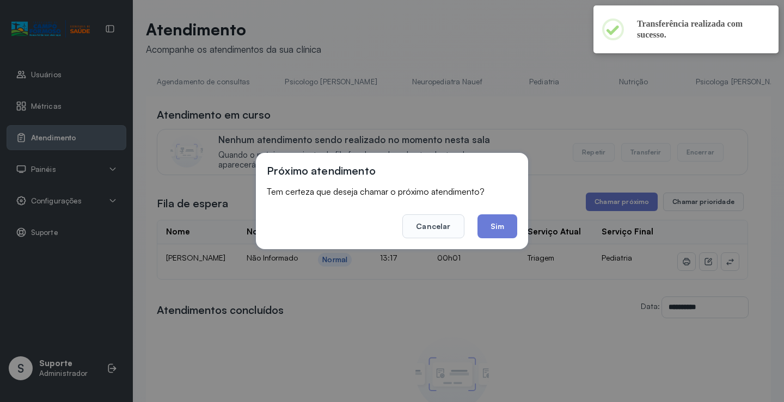
click at [519, 229] on div "Próximo atendimento Tem certeza que deseja chamar o próximo atendimento? Cancel…" at bounding box center [392, 201] width 272 height 96
click at [513, 229] on button "Sim" at bounding box center [497, 226] width 40 height 24
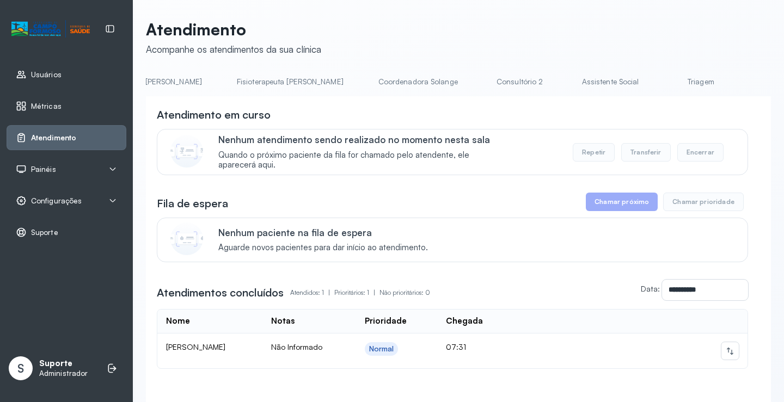
scroll to position [0, 635]
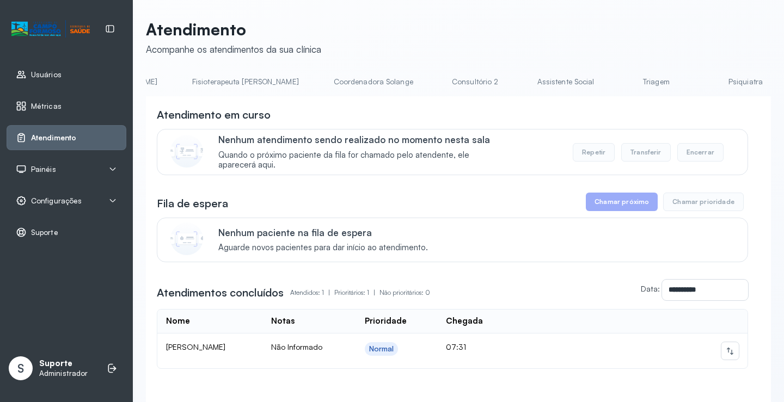
click at [618, 85] on link "Triagem" at bounding box center [656, 82] width 76 height 18
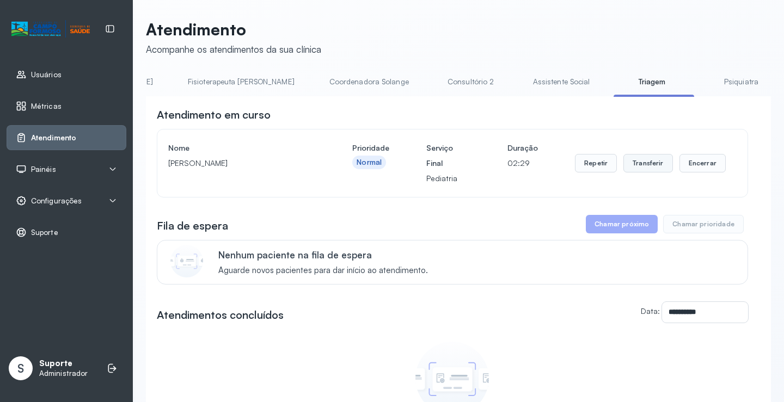
click at [649, 168] on button "Transferir" at bounding box center [648, 163] width 50 height 19
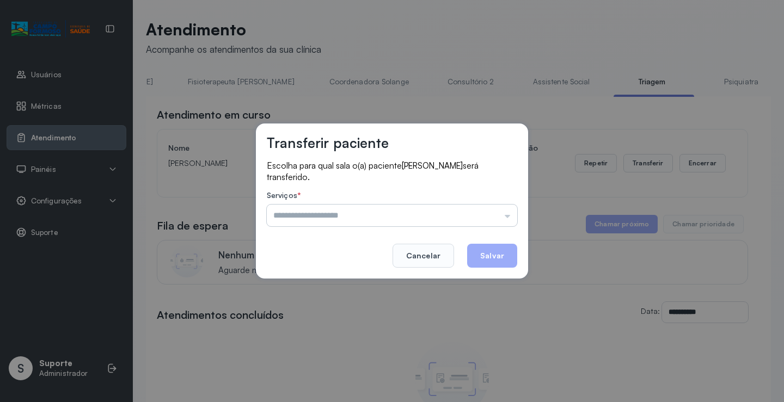
click at [508, 219] on input "text" at bounding box center [392, 216] width 250 height 22
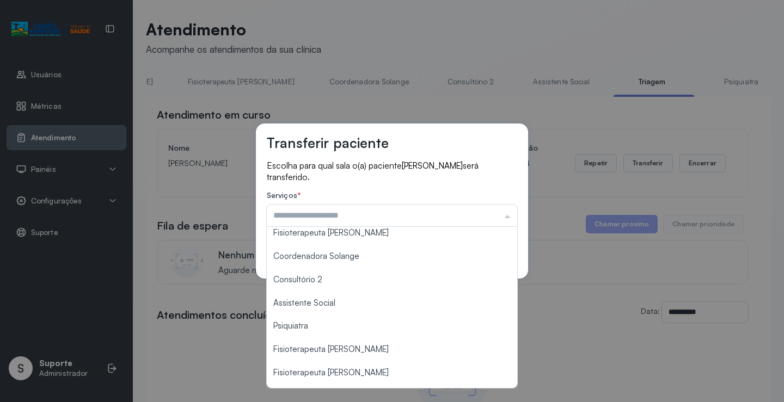
scroll to position [165, 0]
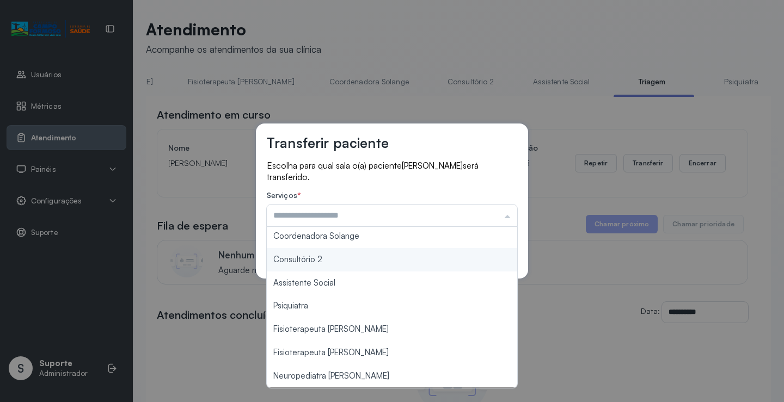
type input "**********"
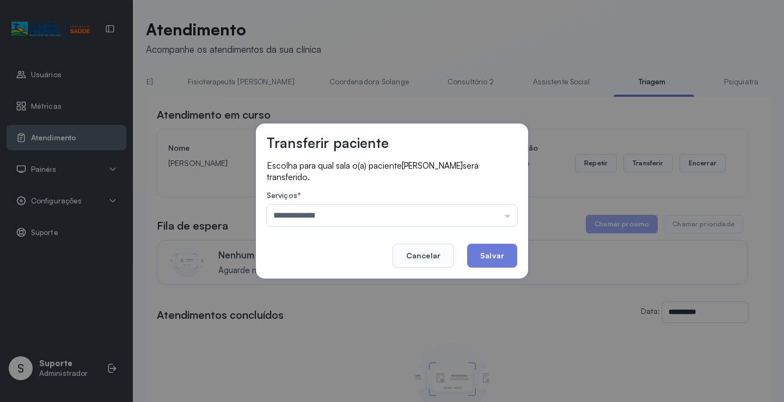
click at [340, 257] on div "**********" at bounding box center [392, 201] width 272 height 155
click at [491, 255] on button "Salvar" at bounding box center [492, 256] width 50 height 24
